Goal: Task Accomplishment & Management: Manage account settings

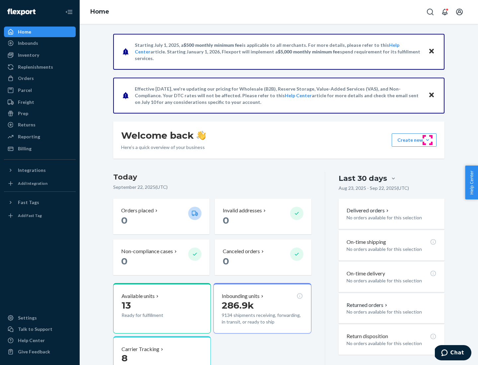
click at [428, 140] on button "Create new Create new inbound Create new order Create new product" at bounding box center [414, 140] width 45 height 13
click at [35, 67] on div "Replenishments" at bounding box center [35, 67] width 35 height 7
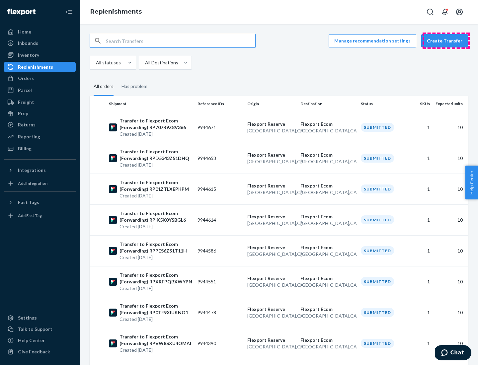
click at [446, 41] on button "Create Transfer" at bounding box center [445, 40] width 47 height 13
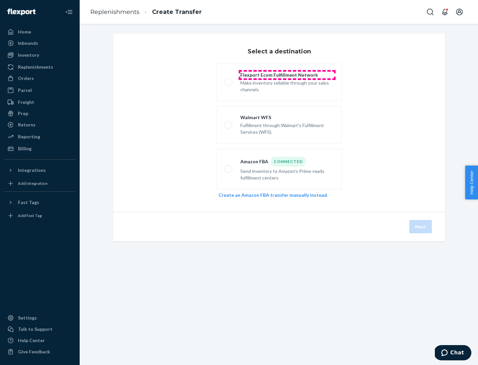
click at [287, 75] on div "Flexport Ecom Fulfillment Network" at bounding box center [287, 75] width 94 height 7
click at [229, 80] on input "Flexport Ecom Fulfillment Network Make inventory sellable through your sales ch…" at bounding box center [227, 82] width 4 height 4
radio input "true"
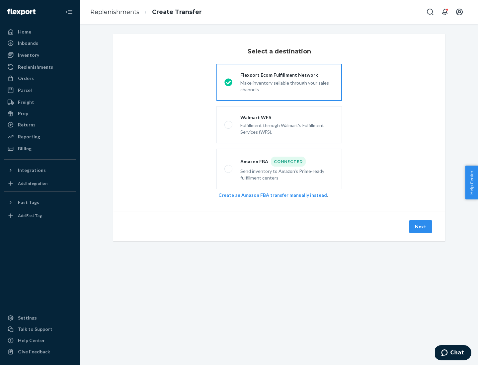
click at [421, 227] on button "Next" at bounding box center [421, 226] width 23 height 13
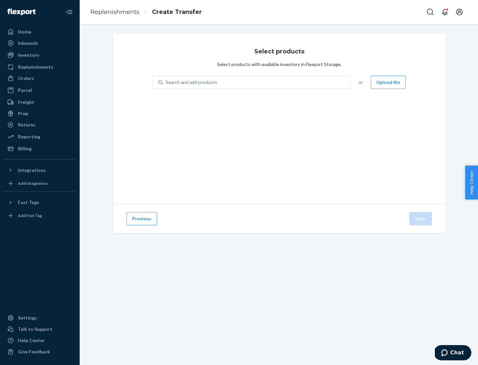
click at [191, 82] on div "Search and add products" at bounding box center [191, 82] width 51 height 7
click at [166, 82] on input "Search and add products" at bounding box center [166, 82] width 1 height 7
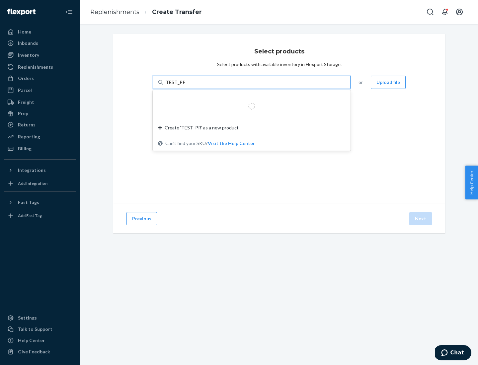
type input "TEST_PRODUCT"
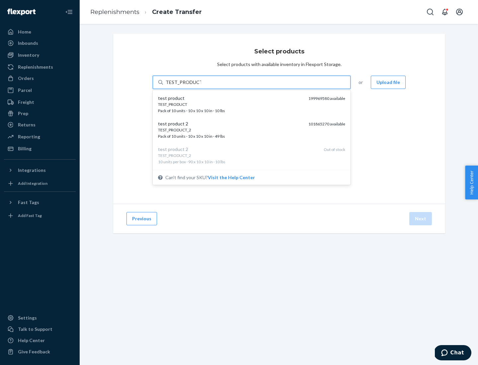
click at [231, 104] on div "TEST_PRODUCT" at bounding box center [230, 105] width 145 height 6
click at [201, 86] on input "TEST_PRODUCT" at bounding box center [184, 82] width 36 height 7
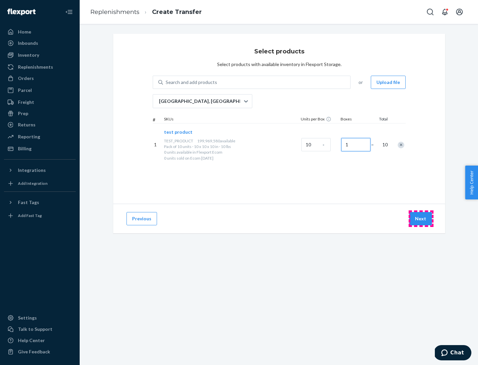
type input "1"
click at [421, 219] on button "Next" at bounding box center [421, 218] width 23 height 13
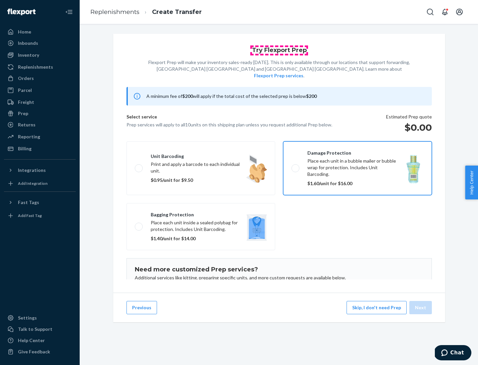
click at [292, 166] on input "Damage protection Place each unit in a bubble mailer or bubble wrap for protect…" at bounding box center [294, 168] width 4 height 4
checkbox input "true"
click at [421, 308] on button "Next" at bounding box center [421, 307] width 23 height 13
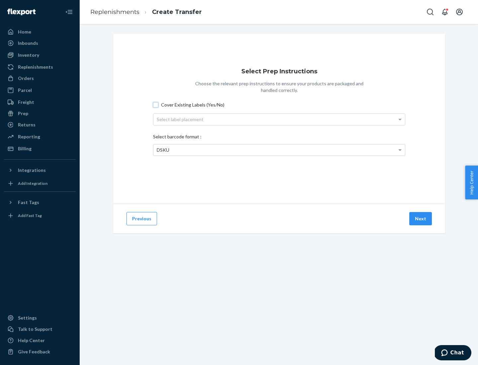
click at [156, 105] on input "Cover Existing Labels (Yes/No)" at bounding box center [155, 104] width 5 height 5
checkbox input "true"
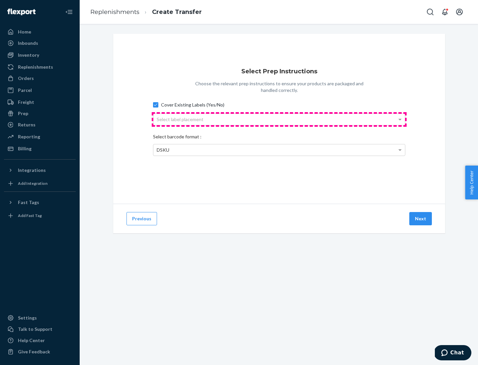
click at [279, 119] on div "Select label placement" at bounding box center [279, 119] width 252 height 11
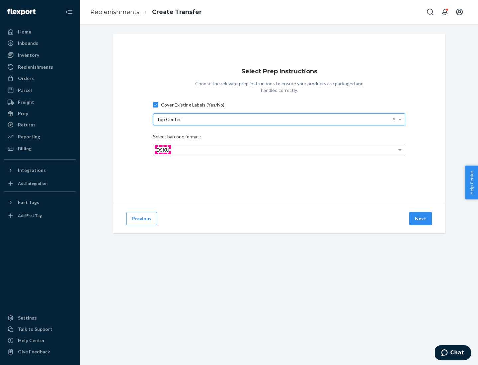
click at [163, 150] on span "DSKU" at bounding box center [163, 150] width 13 height 6
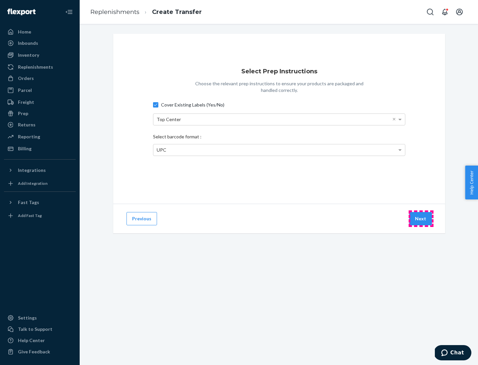
click at [421, 219] on button "Next" at bounding box center [421, 218] width 23 height 13
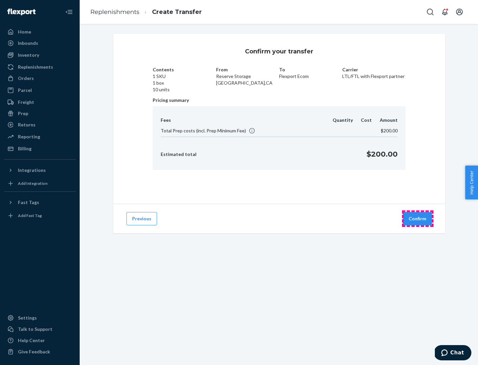
click at [418, 219] on button "Confirm" at bounding box center [417, 218] width 29 height 13
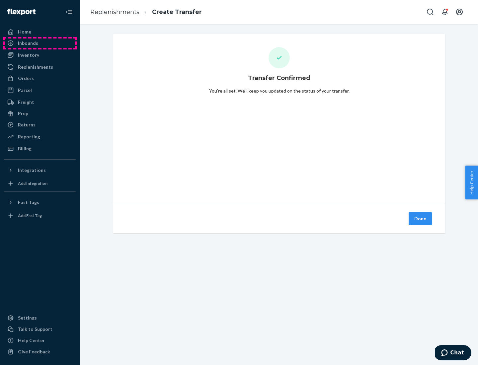
click at [40, 43] on div "Inbounds" at bounding box center [40, 43] width 70 height 9
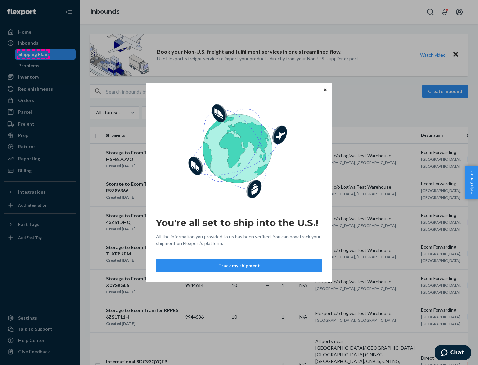
click at [33, 54] on div "You're all set to ship into the U.S.! All the information you provided to us ha…" at bounding box center [239, 182] width 478 height 365
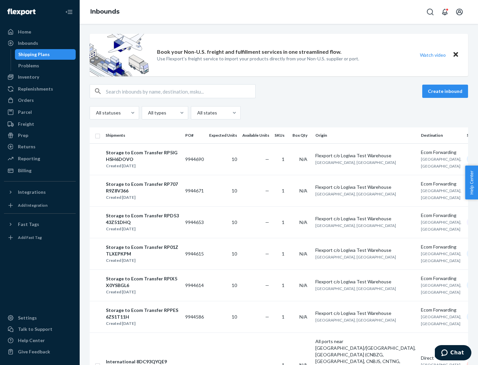
click at [147, 159] on div "Storage to Ecom Transfer RP5IGHSH6DOVO" at bounding box center [143, 155] width 74 height 13
